Goal: Information Seeking & Learning: Learn about a topic

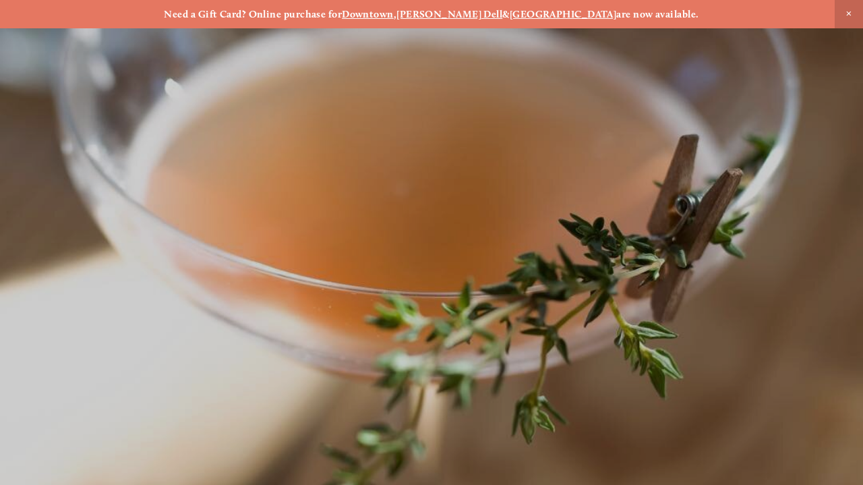
scroll to position [-9, 0]
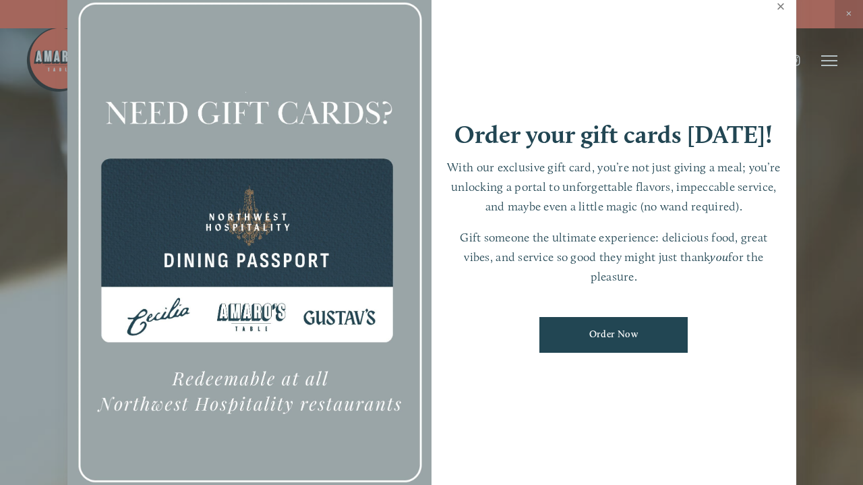
click at [781, 21] on link "Close" at bounding box center [781, 8] width 26 height 38
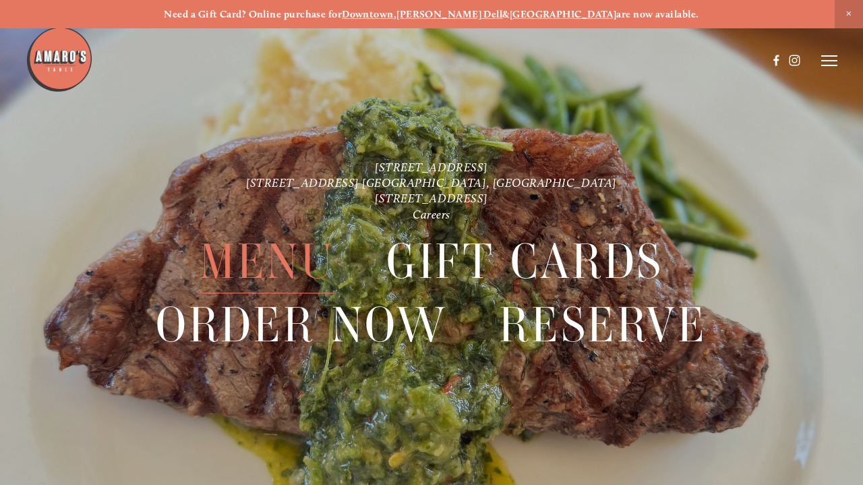
click at [318, 252] on span "Menu" at bounding box center [267, 262] width 135 height 63
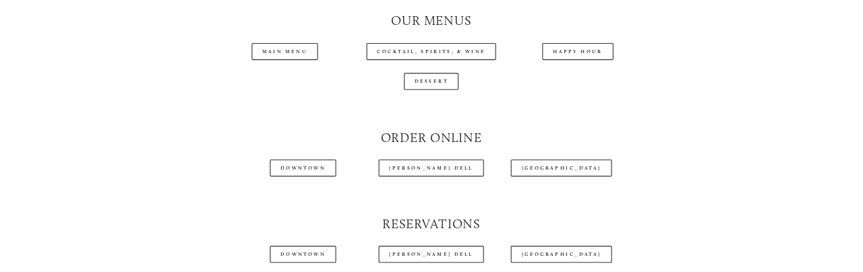
scroll to position [1300, 0]
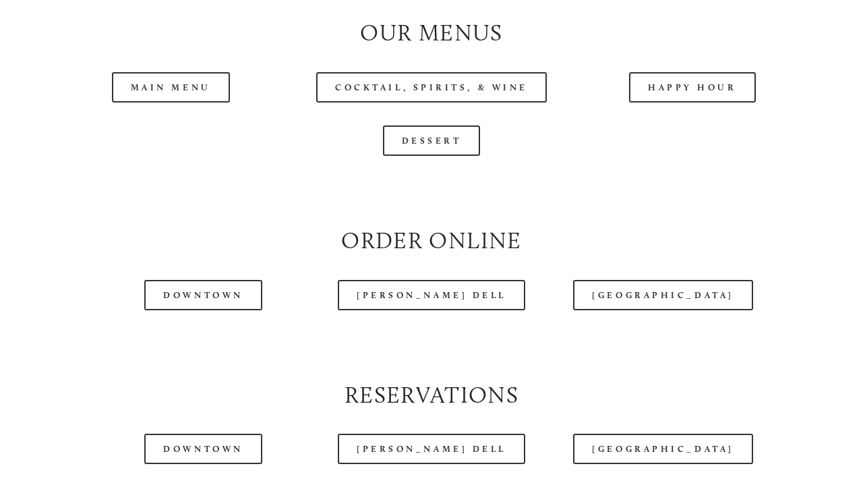
click at [208, 78] on header "Menu Order Now Visit Gallery 0" at bounding box center [431, 26] width 811 height 121
click at [172, 74] on header "Menu Order Now Visit Gallery 0" at bounding box center [431, 26] width 811 height 121
click at [222, 114] on div "Dessert" at bounding box center [431, 140] width 782 height 53
click at [176, 82] on header "Menu Order Now Visit Gallery 0" at bounding box center [431, 26] width 811 height 121
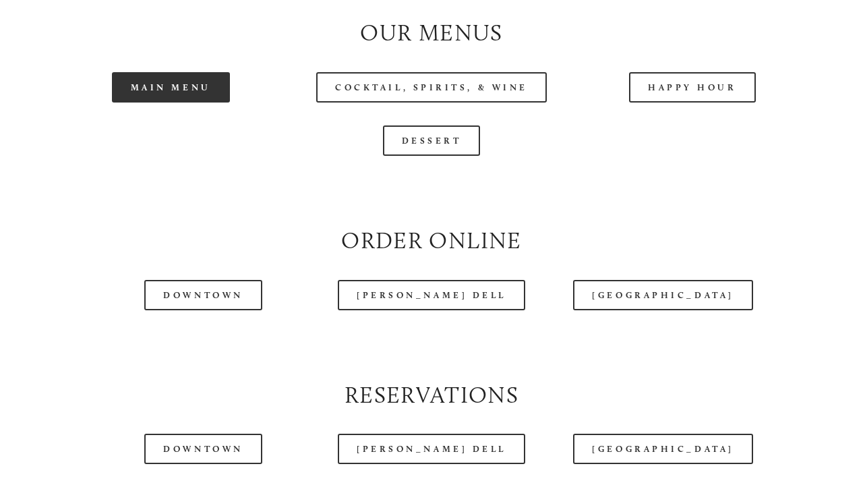
click at [152, 90] on link "Main Menu" at bounding box center [171, 87] width 118 height 30
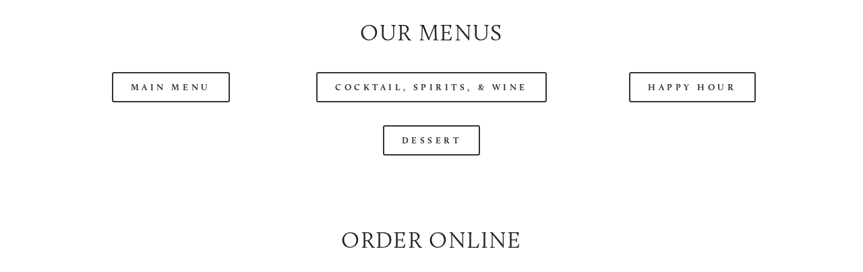
click at [428, 86] on header "Menu Order Now Visit Gallery 0" at bounding box center [431, 26] width 811 height 121
click at [507, 114] on div "Dessert" at bounding box center [431, 140] width 782 height 53
click at [672, 145] on div "Dessert" at bounding box center [431, 140] width 759 height 30
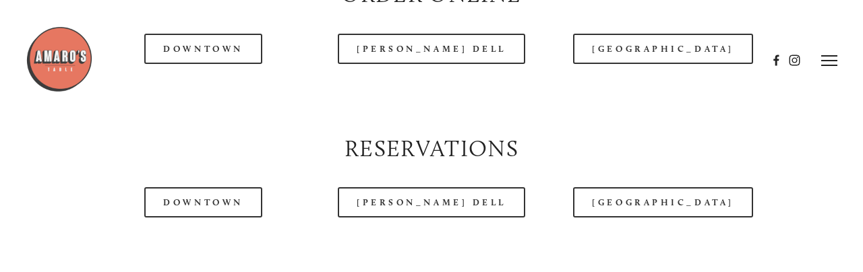
scroll to position [1518, 0]
